Goal: Task Accomplishment & Management: Complete application form

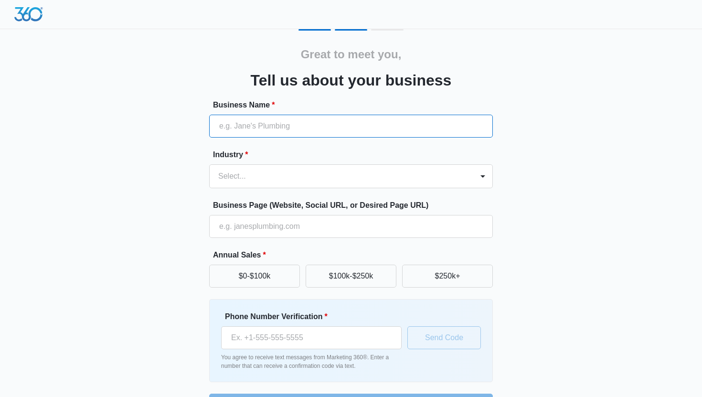
click at [301, 130] on input "Business Name *" at bounding box center [351, 126] width 284 height 23
type input "PrintLoom Studio"
click at [287, 166] on div "Select..." at bounding box center [342, 176] width 264 height 23
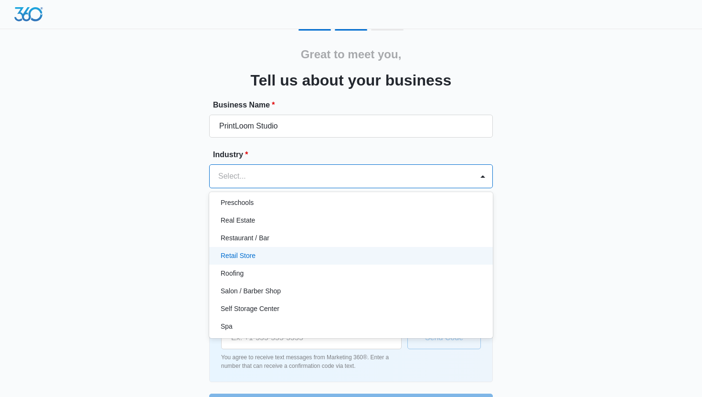
scroll to position [658, 0]
click at [256, 259] on div "Retail Store" at bounding box center [350, 259] width 259 height 10
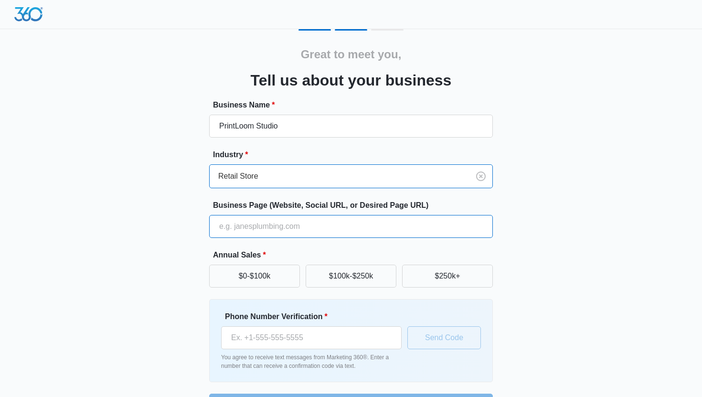
click at [284, 231] on input "Business Page (Website, Social URL, or Desired Page URL)" at bounding box center [351, 226] width 284 height 23
paste input "https://printloomstudio.printful.me/"
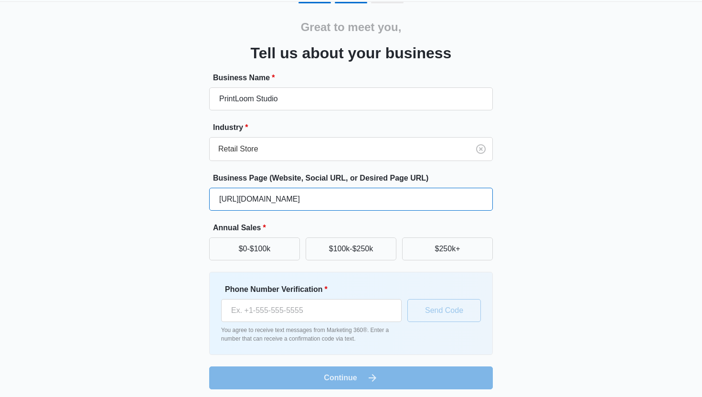
scroll to position [28, 0]
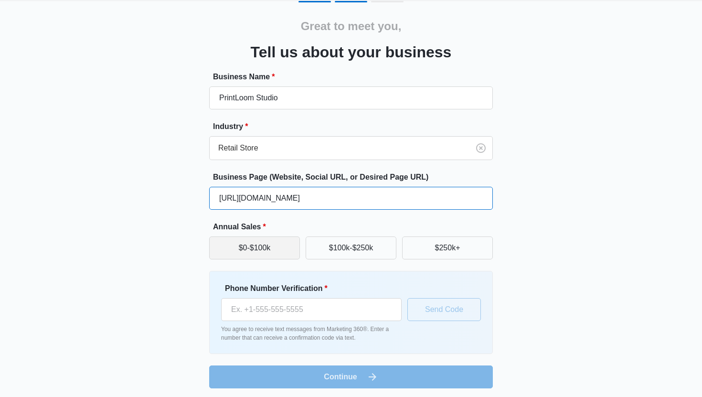
type input "https://printloomstudio.printful.me/"
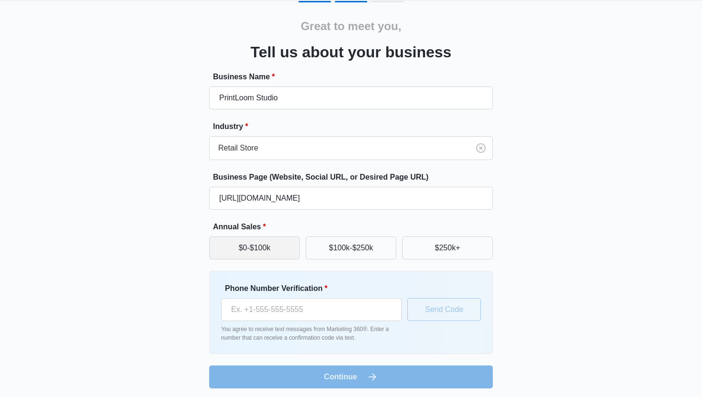
click at [285, 252] on button "$0-$100k" at bounding box center [254, 247] width 91 height 23
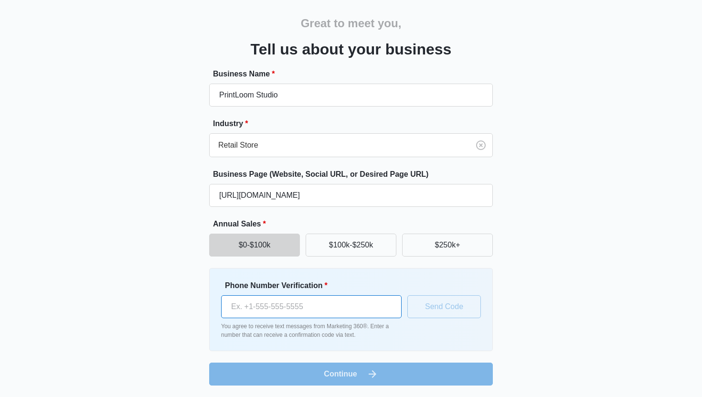
click at [291, 308] on input "Phone Number Verification *" at bounding box center [311, 306] width 181 height 23
type input "(815) 876-7663"
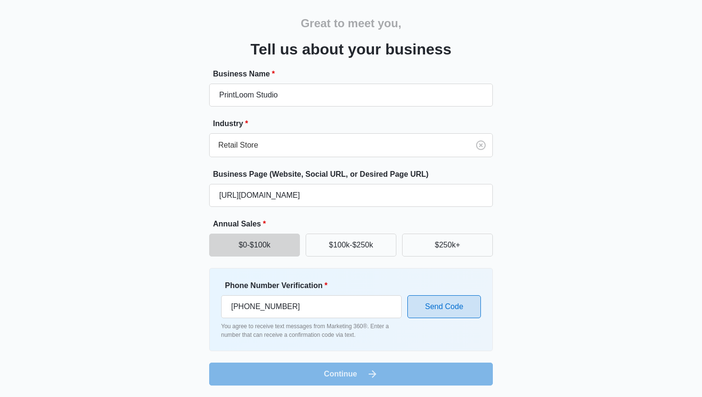
click at [425, 308] on button "Send Code" at bounding box center [444, 306] width 74 height 23
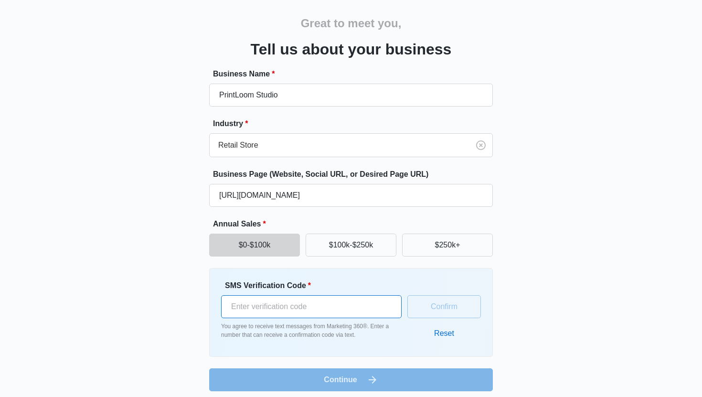
click at [375, 308] on input "SMS Verification Code *" at bounding box center [311, 306] width 181 height 23
type input "830034"
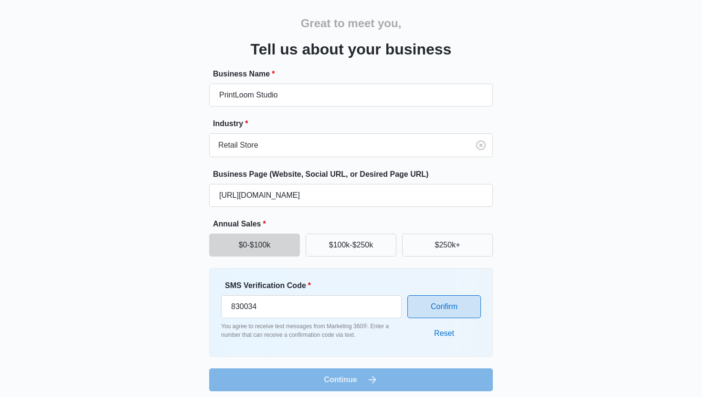
click at [420, 310] on button "Confirm" at bounding box center [444, 306] width 74 height 23
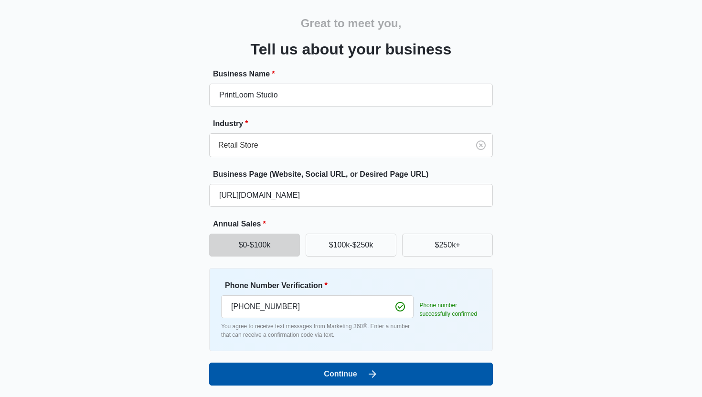
click at [390, 373] on button "Continue" at bounding box center [351, 374] width 284 height 23
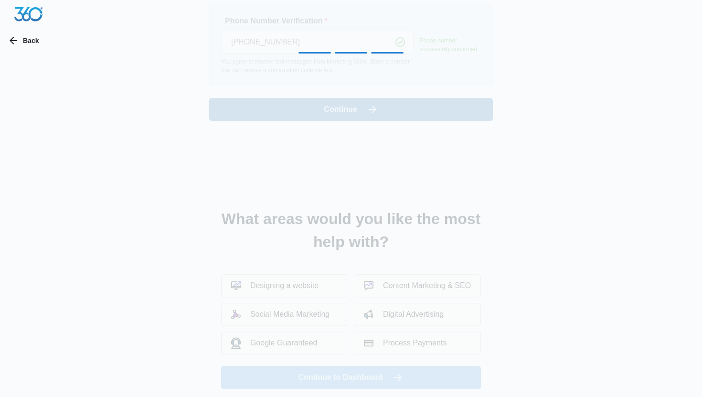
scroll to position [0, 0]
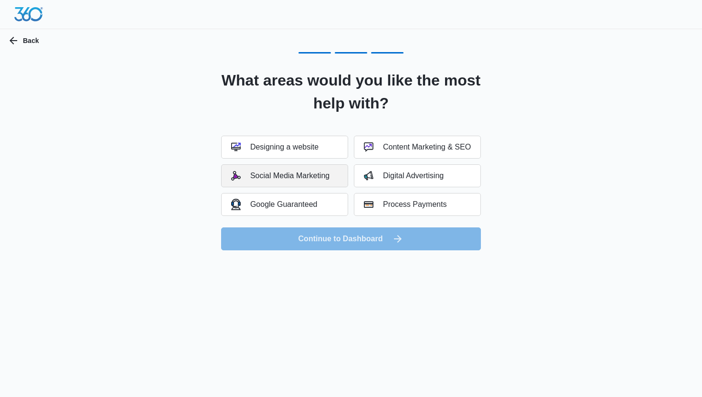
click at [329, 171] on div "Social Media Marketing" at bounding box center [280, 176] width 98 height 10
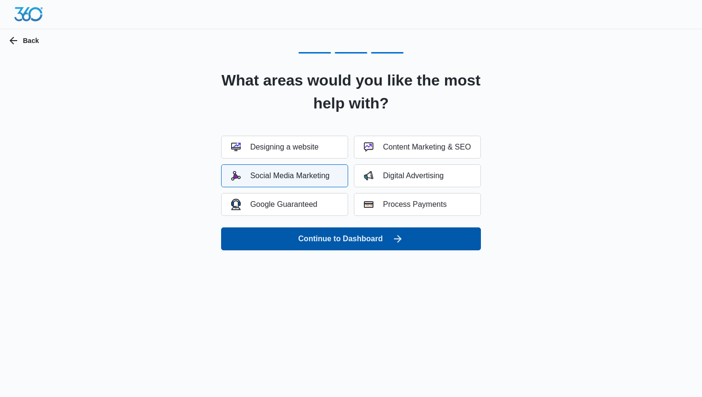
click at [325, 236] on button "Continue to Dashboard" at bounding box center [351, 238] width 260 height 23
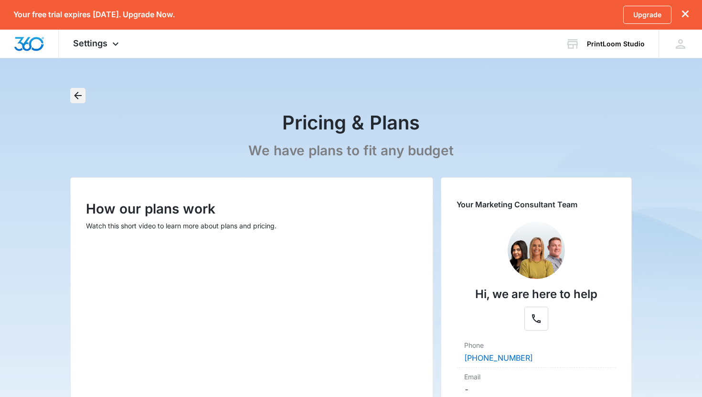
click at [82, 95] on icon "Back" at bounding box center [77, 95] width 11 height 11
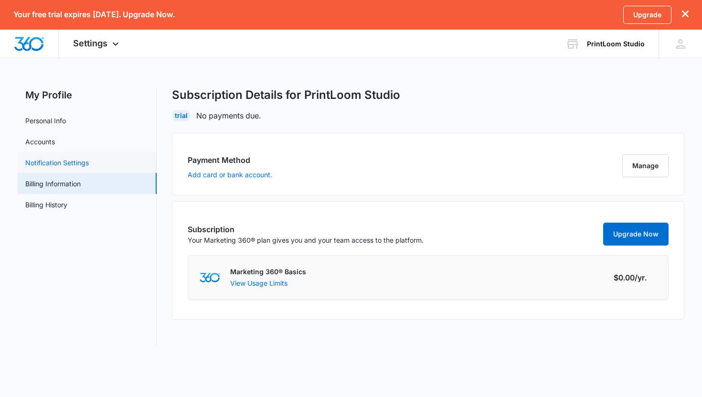
click at [89, 163] on link "Notification Settings" at bounding box center [57, 163] width 64 height 10
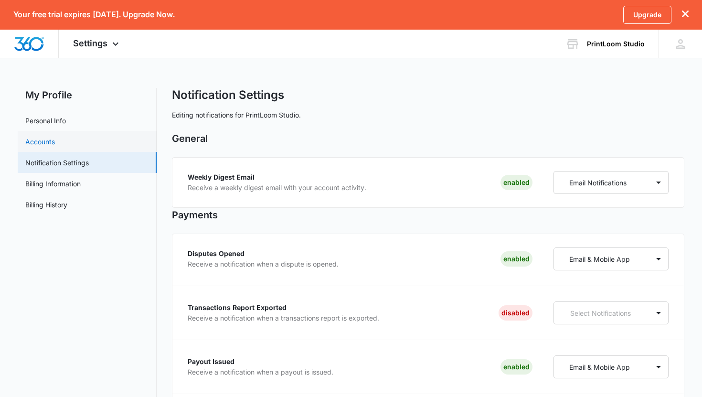
click at [55, 140] on link "Accounts" at bounding box center [40, 142] width 30 height 10
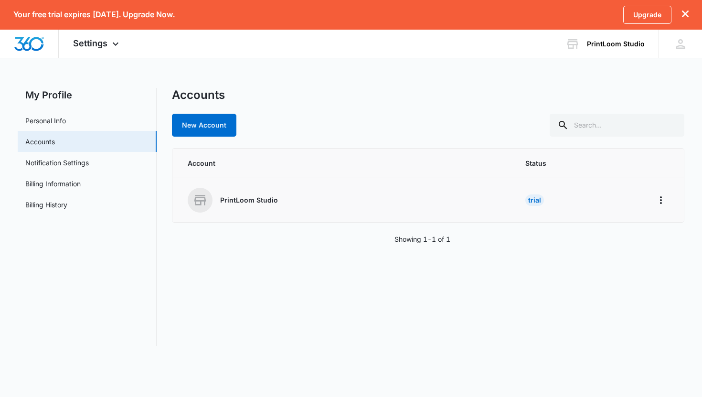
click at [533, 200] on div "Trial" at bounding box center [534, 199] width 19 height 11
click at [652, 202] on td at bounding box center [663, 200] width 42 height 44
click at [658, 202] on icon "Home" at bounding box center [660, 199] width 11 height 11
click at [643, 225] on div "Go to Dashboard" at bounding box center [619, 227] width 53 height 7
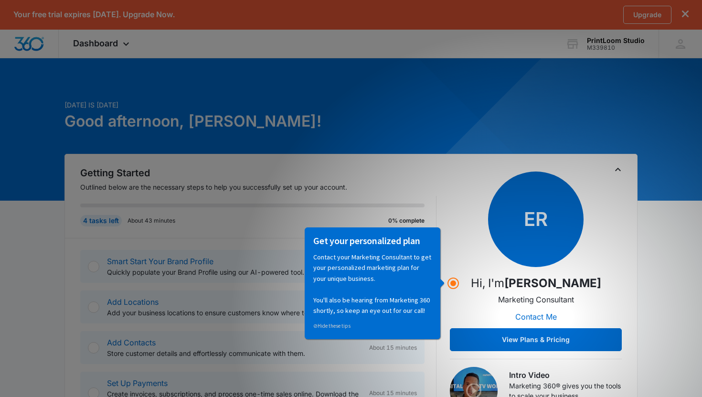
click at [512, 251] on span "ER" at bounding box center [536, 219] width 96 height 96
click at [454, 274] on div "ER Hi, I'm [PERSON_NAME] Marketing Consultant Contact Me View Plans & Pricing" at bounding box center [536, 261] width 172 height 180
click at [452, 282] on circle "Hotspot (open by clicking or pressing space/enter)" at bounding box center [453, 283] width 9 height 9
click at [497, 287] on p "Hi, I'm [PERSON_NAME]" at bounding box center [536, 283] width 130 height 17
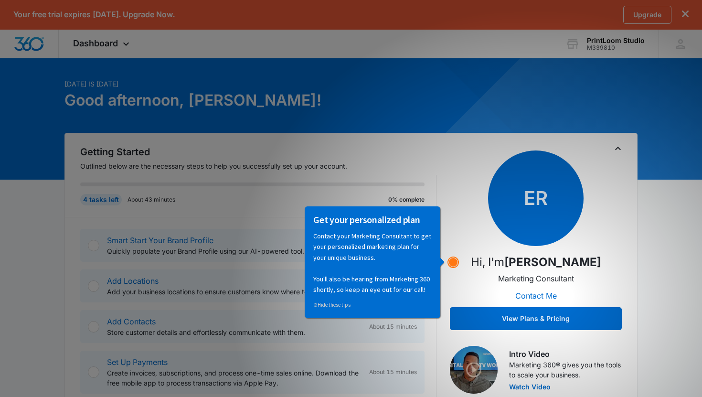
click at [456, 261] on circle "Hotspot (open by clicking or pressing space/enter)" at bounding box center [453, 262] width 9 height 9
click at [408, 289] on p "Contact your Marketing Consultant to get your personalized marketing plan for y…" at bounding box center [372, 262] width 118 height 64
click at [538, 191] on span "ER" at bounding box center [536, 198] width 96 height 96
click at [403, 217] on h3 "Get your personalized plan" at bounding box center [372, 219] width 118 height 12
click at [454, 260] on g "Hotspot (open by clicking or pressing space/enter)" at bounding box center [453, 262] width 11 height 11
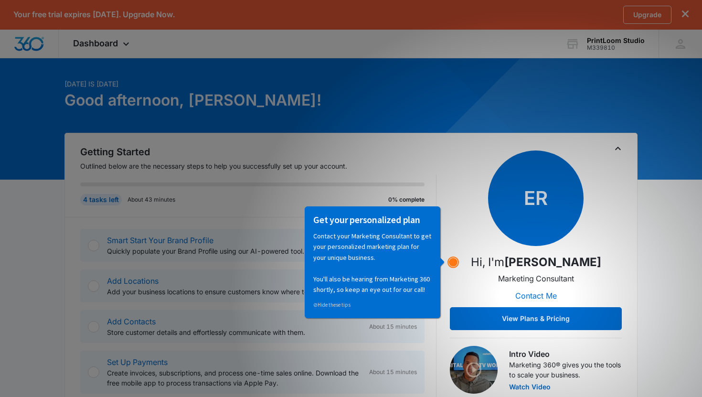
click at [454, 261] on circle "Hotspot (open by clicking or pressing space/enter)" at bounding box center [453, 262] width 9 height 9
click at [440, 260] on div "Get your personalized plan Contact your Marketing Consultant to get your person…" at bounding box center [372, 262] width 136 height 112
click at [449, 260] on circle "Hotspot (open by clicking or pressing space/enter)" at bounding box center [453, 262] width 9 height 9
click at [449, 260] on icon "Hotspot (open by clicking or pressing space/enter)" at bounding box center [453, 261] width 11 height 11
click at [449, 260] on circle "Hotspot (open by clicking or pressing space/enter)" at bounding box center [453, 262] width 9 height 9
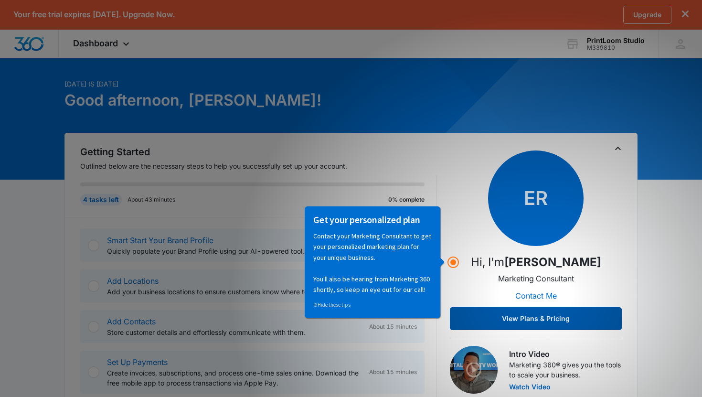
click at [488, 315] on button "View Plans & Pricing" at bounding box center [536, 318] width 172 height 23
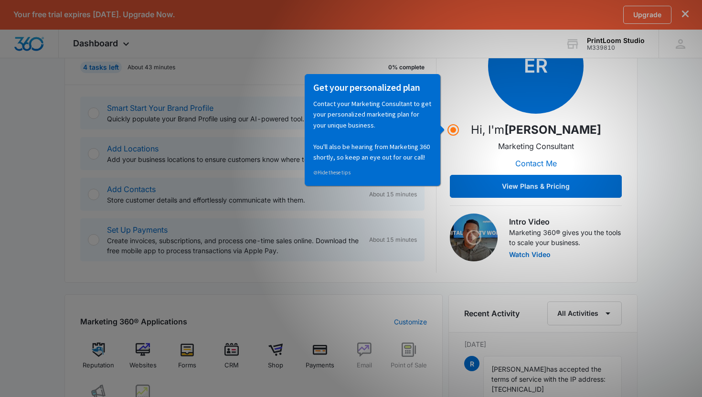
scroll to position [154, 0]
